Goal: Task Accomplishment & Management: Manage account settings

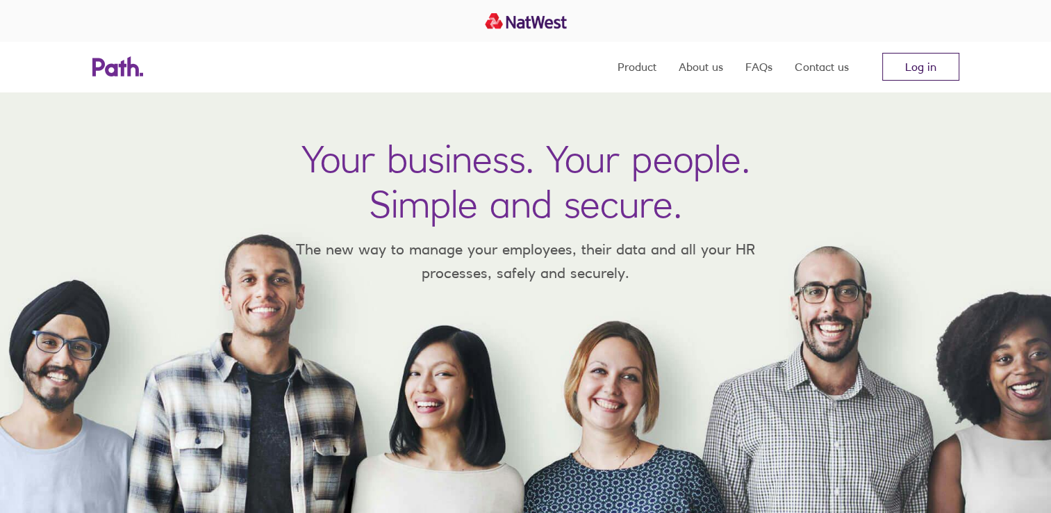
click at [911, 76] on link "Log in" at bounding box center [920, 67] width 77 height 28
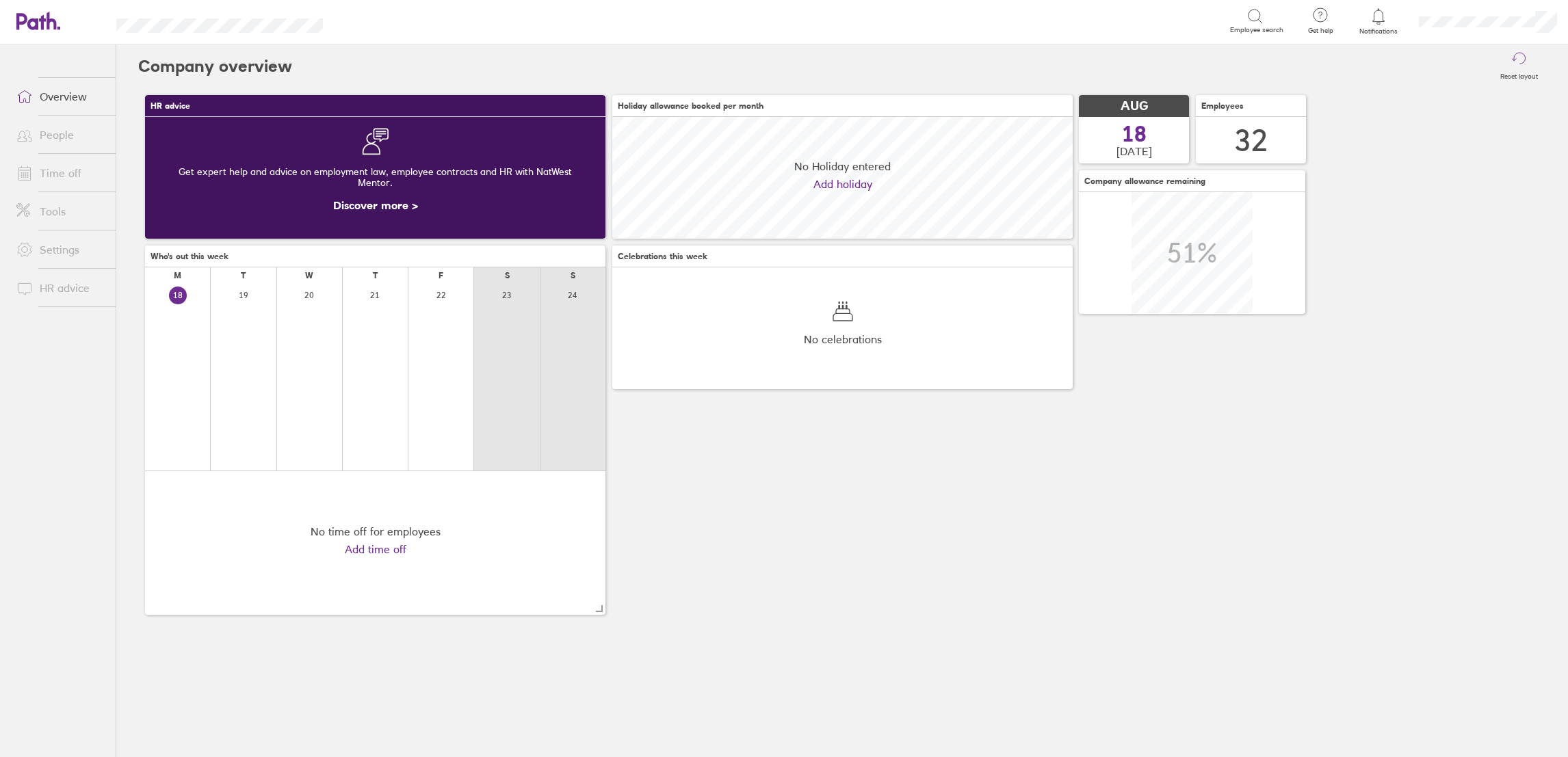
scroll to position [122, 461]
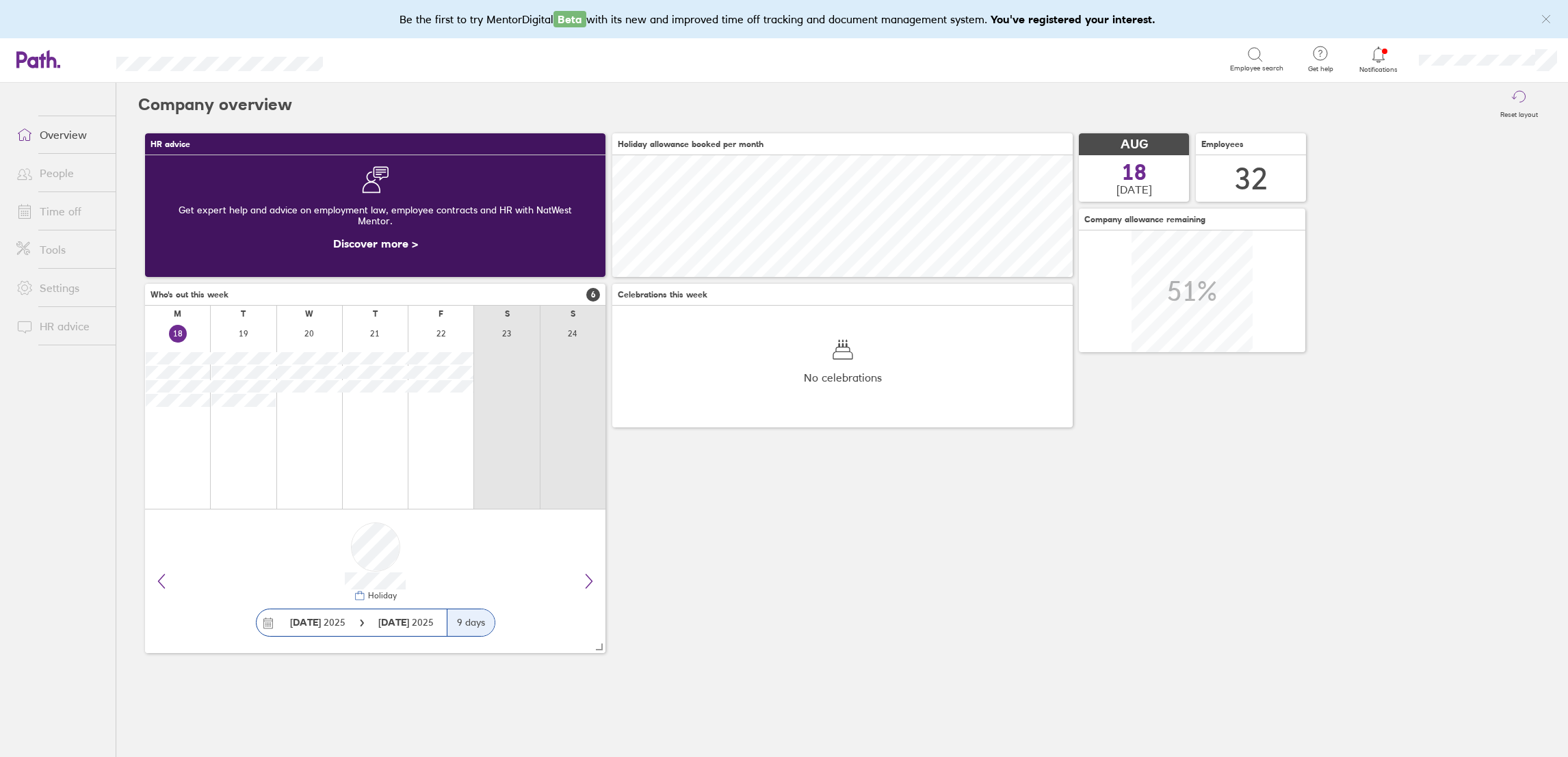
click at [71, 217] on link "Time off" at bounding box center [61, 212] width 110 height 28
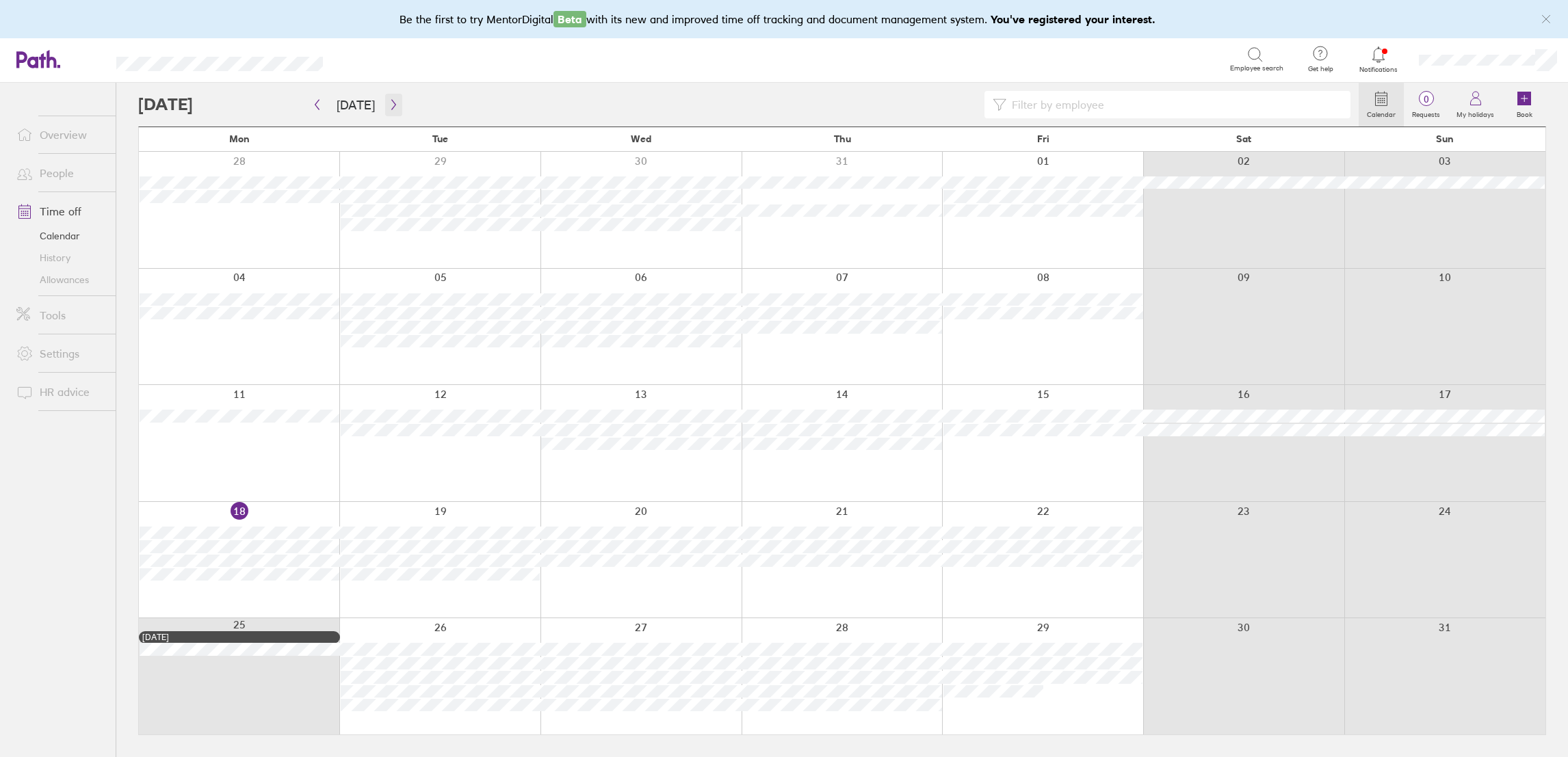
click at [391, 104] on icon "button" at bounding box center [394, 104] width 10 height 11
